Goal: Task Accomplishment & Management: Manage account settings

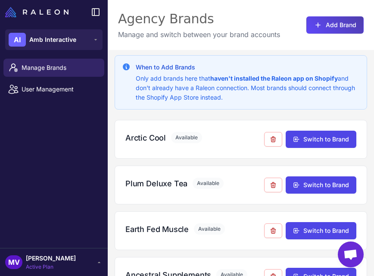
scroll to position [167, 0]
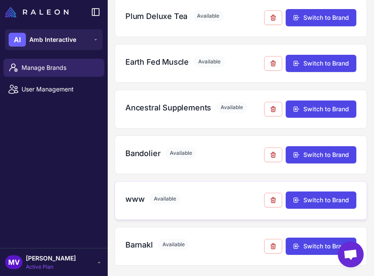
click at [139, 197] on h3 "www" at bounding box center [134, 199] width 19 height 12
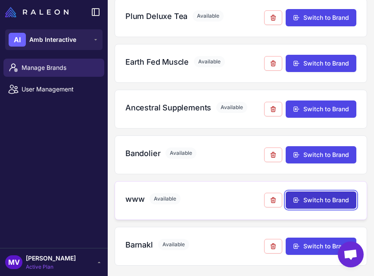
click at [316, 197] on button "Switch to Brand" at bounding box center [321, 199] width 71 height 17
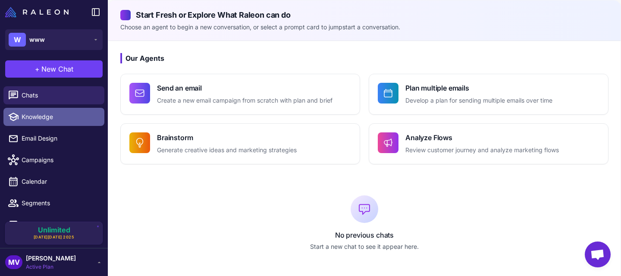
click at [47, 117] on span "Knowledge" at bounding box center [60, 116] width 76 height 9
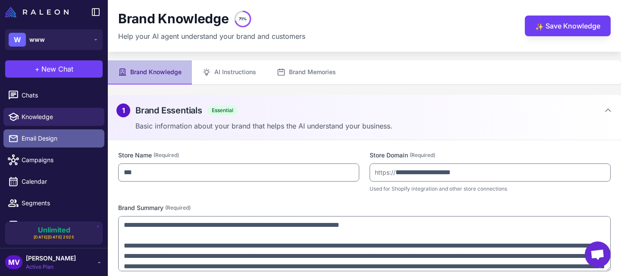
click at [47, 134] on span "Email Design" at bounding box center [60, 138] width 76 height 9
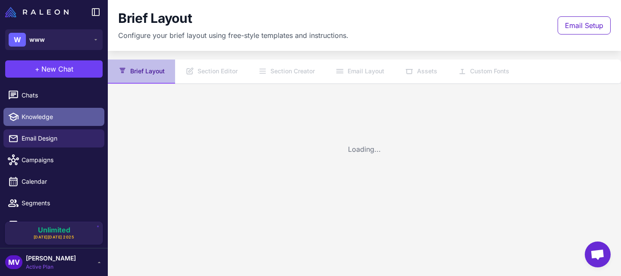
click at [55, 112] on span "Knowledge" at bounding box center [60, 116] width 76 height 9
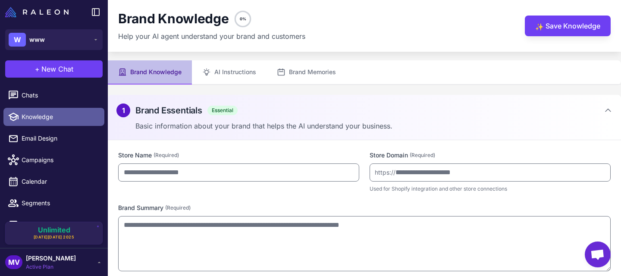
type input "***"
type input "**********"
type textarea "**********"
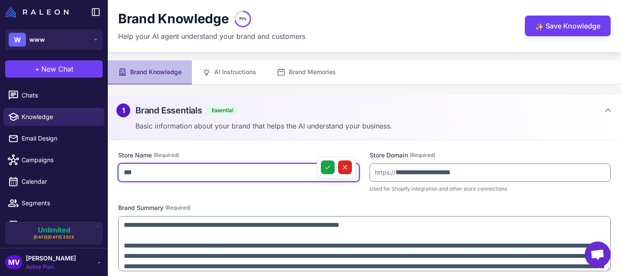
click at [172, 175] on input "***" at bounding box center [238, 172] width 241 height 18
click at [171, 175] on input "***" at bounding box center [238, 172] width 241 height 18
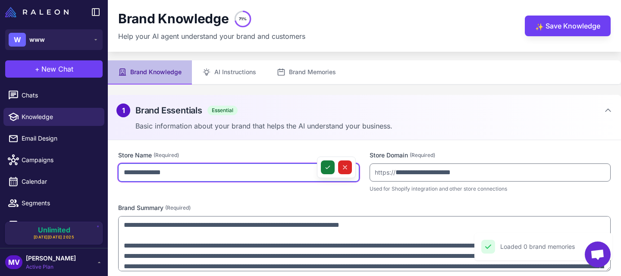
type input "**********"
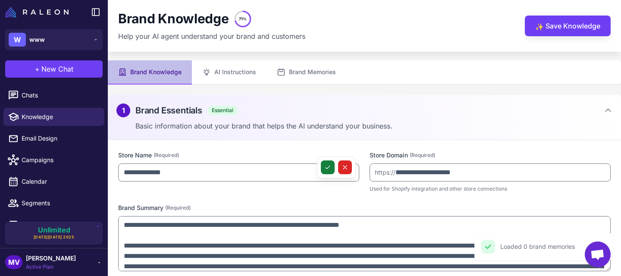
click at [326, 171] on button at bounding box center [328, 167] width 14 height 14
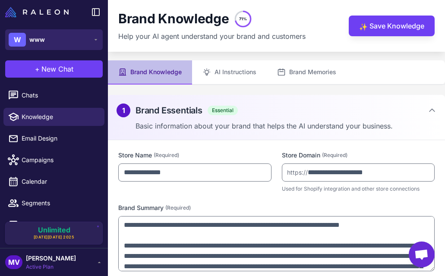
click at [63, 40] on button "W www" at bounding box center [53, 39] width 97 height 21
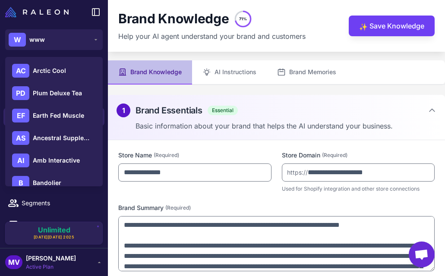
scroll to position [34, 0]
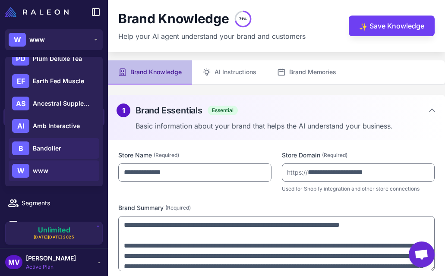
click at [51, 140] on div "B Bandolier" at bounding box center [54, 148] width 91 height 21
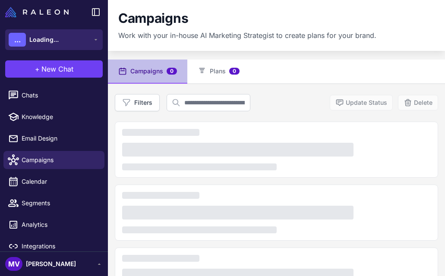
click at [70, 41] on button "... Loading..." at bounding box center [53, 39] width 97 height 21
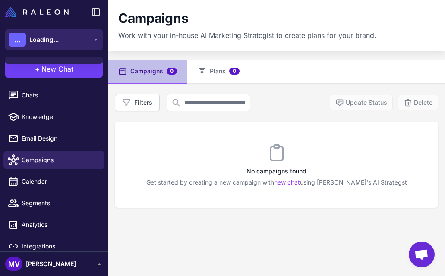
click at [82, 39] on button "... Loading..." at bounding box center [53, 39] width 97 height 21
click at [95, 38] on icon at bounding box center [95, 39] width 7 height 7
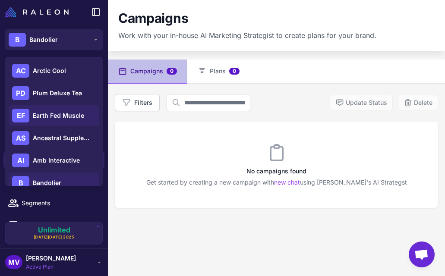
scroll to position [34, 0]
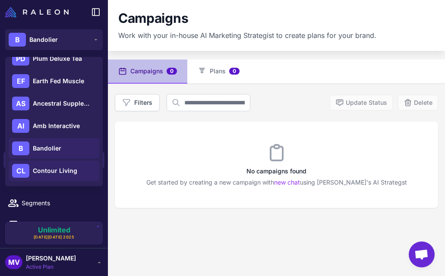
click at [50, 174] on span "Contour Living" at bounding box center [55, 170] width 44 height 9
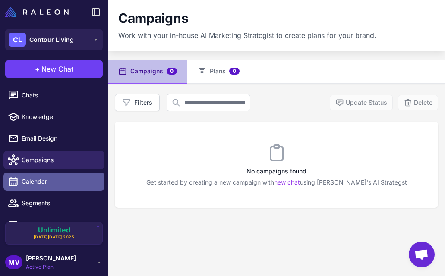
scroll to position [37, 0]
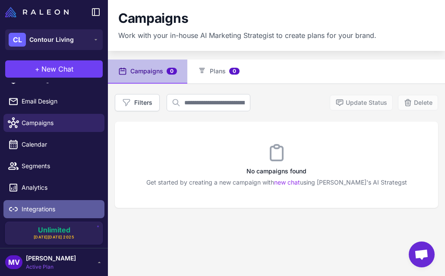
click at [63, 207] on span "Integrations" at bounding box center [60, 208] width 76 height 9
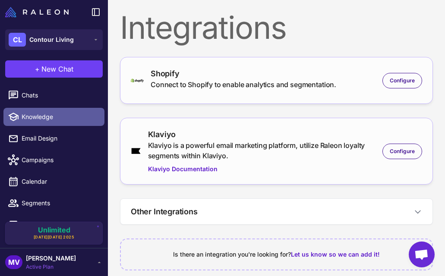
click at [51, 123] on link "Knowledge" at bounding box center [53, 117] width 101 height 18
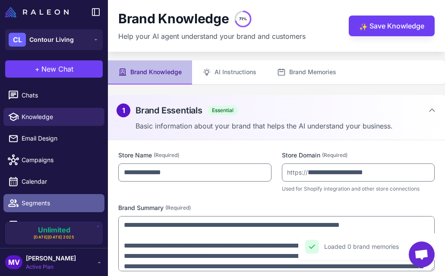
scroll to position [37, 0]
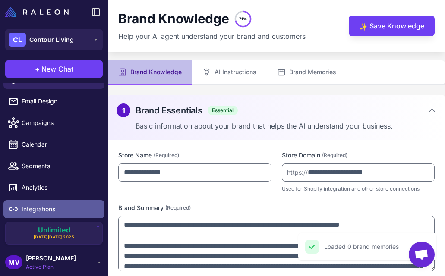
click at [54, 204] on span "Integrations" at bounding box center [60, 208] width 76 height 9
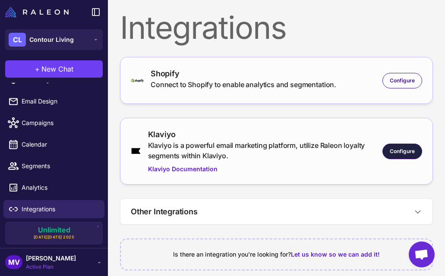
click at [396, 149] on span "Configure" at bounding box center [401, 151] width 25 height 8
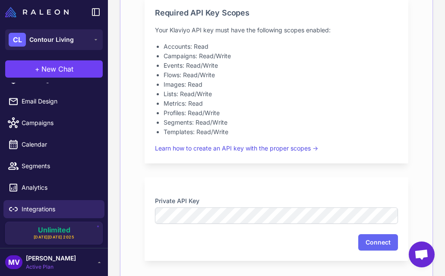
scroll to position [232, 0]
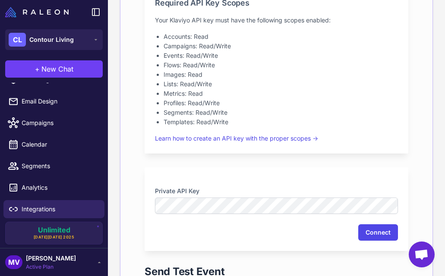
click at [384, 235] on button "Connect" at bounding box center [378, 232] width 40 height 16
click at [61, 269] on span "Active Plan" at bounding box center [51, 267] width 50 height 8
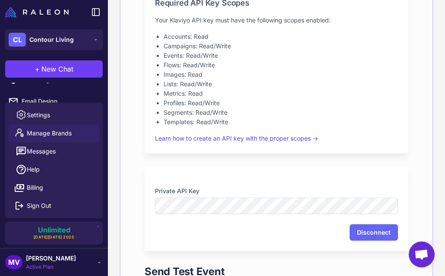
click at [69, 132] on span "Manage Brands" at bounding box center [49, 132] width 45 height 9
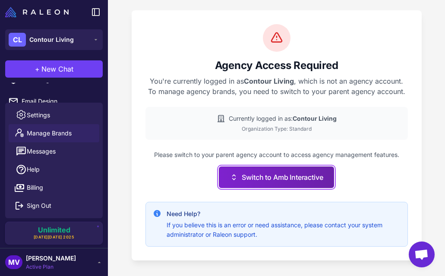
click at [290, 182] on button "Switch to Amb Interactive" at bounding box center [276, 177] width 115 height 22
